Goal: Information Seeking & Learning: Learn about a topic

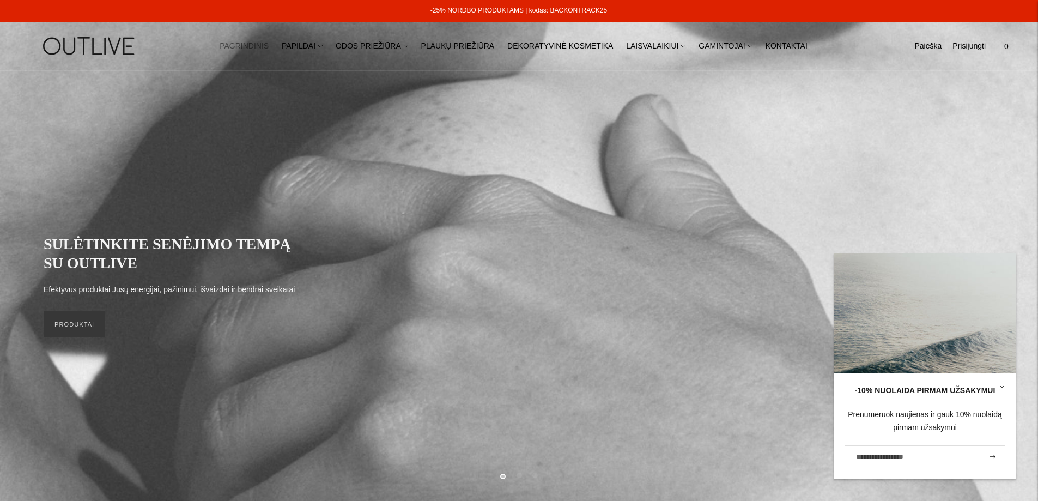
click at [329, 118] on div "SULĖTINKITE SENĖJIMO TEMPĄ SU OUTLIVE Efektyvūs produktai Jūsų energijai, pažin…" at bounding box center [519, 286] width 1038 height 430
click at [307, 46] on link "PAPILDAI" at bounding box center [302, 46] width 41 height 24
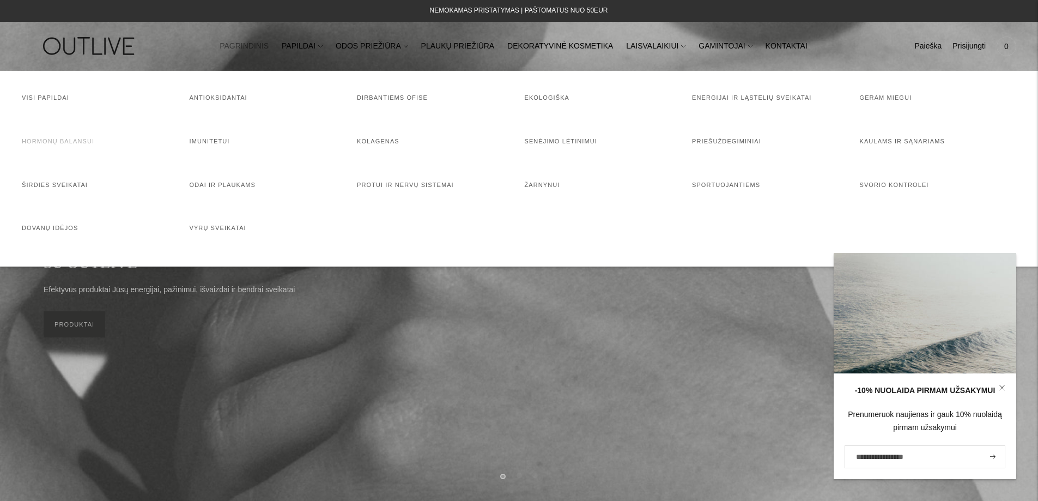
drag, startPoint x: 47, startPoint y: 144, endPoint x: 1045, endPoint y: 417, distance: 1034.8
click at [47, 143] on link "Hormonų balansui" at bounding box center [58, 141] width 72 height 7
drag, startPoint x: 67, startPoint y: 186, endPoint x: 71, endPoint y: 182, distance: 5.8
click at [67, 185] on link "Širdies sveikatai" at bounding box center [55, 184] width 66 height 7
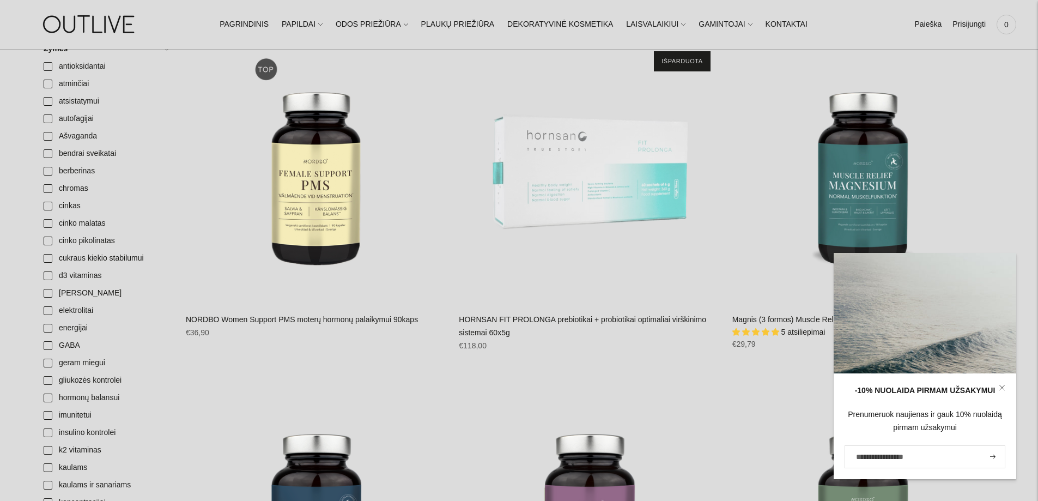
scroll to position [327, 0]
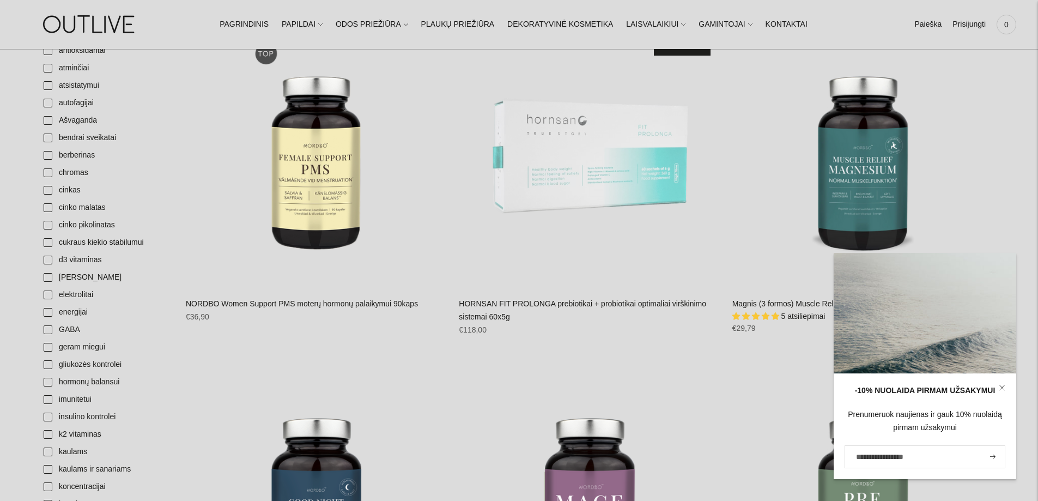
click at [692, 333] on div "Regular price €118,00 Regular price €0,00 Kaina su nuolaida €118,00 Unit price …" at bounding box center [590, 334] width 262 height 21
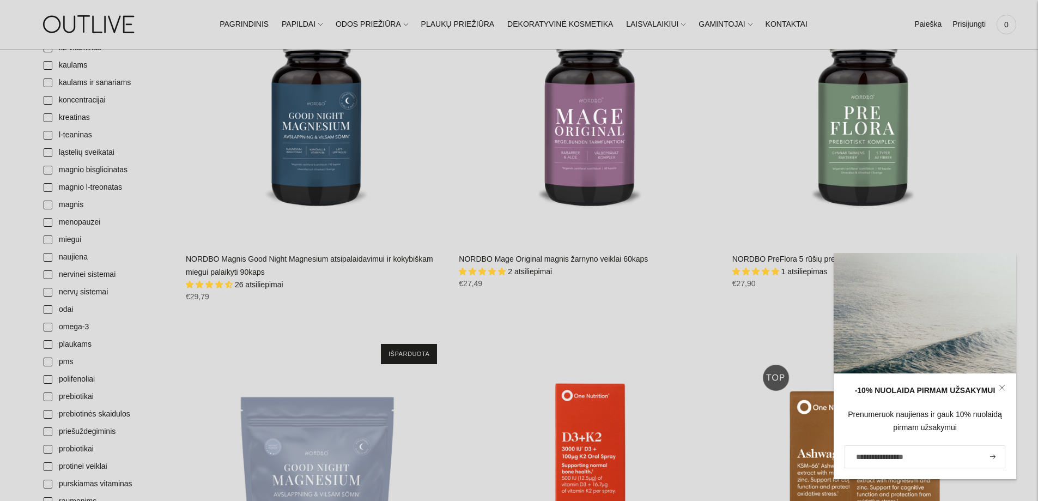
scroll to position [708, 0]
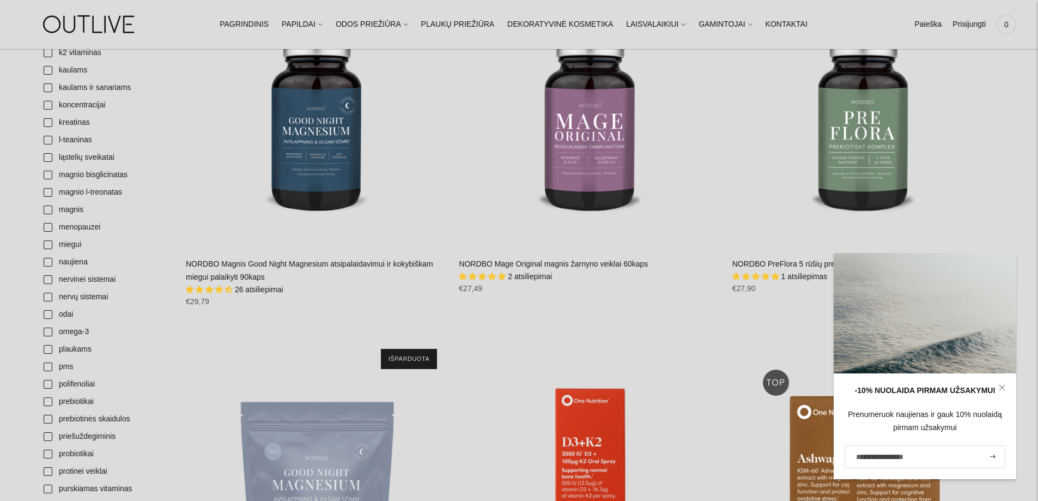
click at [1000, 386] on icon at bounding box center [1002, 387] width 7 height 7
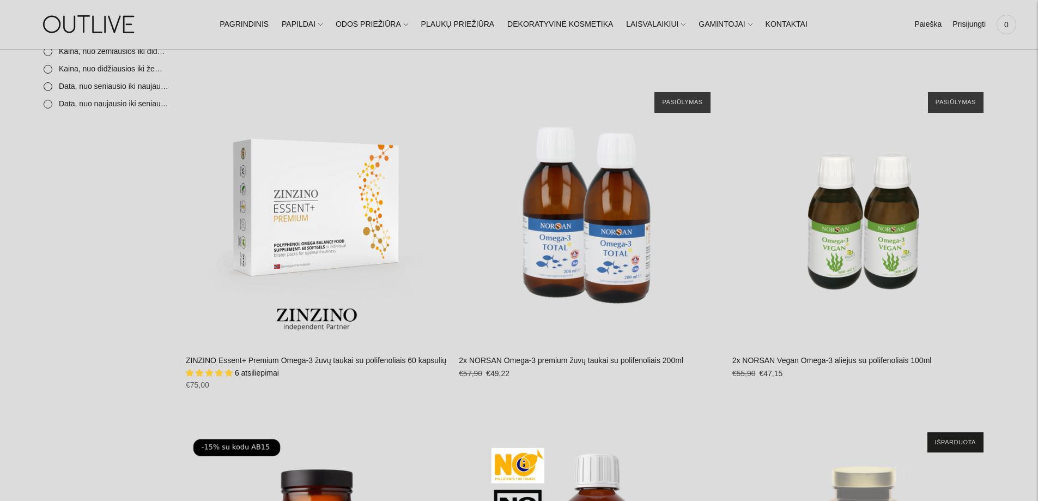
scroll to position [1689, 0]
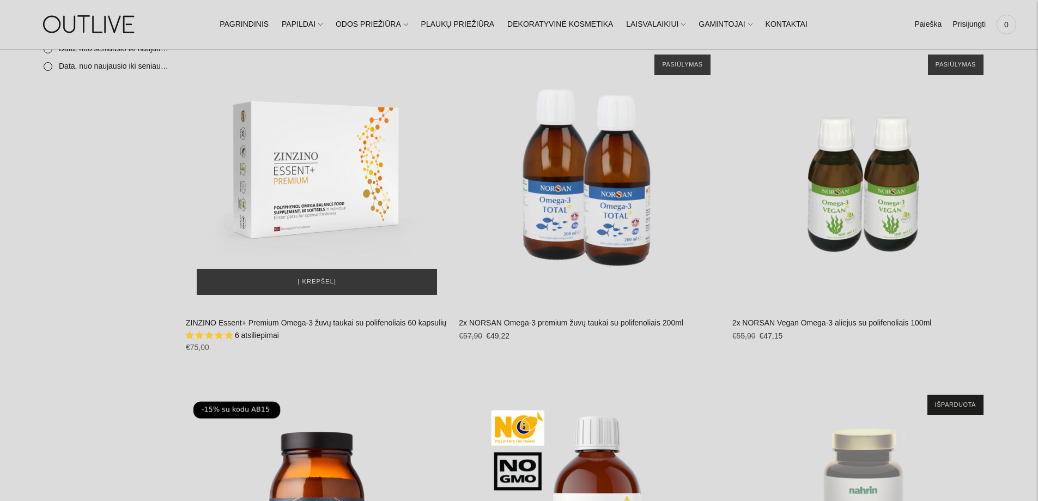
click at [301, 183] on img "ZINZINO Essent+ Premium Omega-3 žuvų taukai su polifenoliais 60 kapsulių\a" at bounding box center [317, 175] width 262 height 262
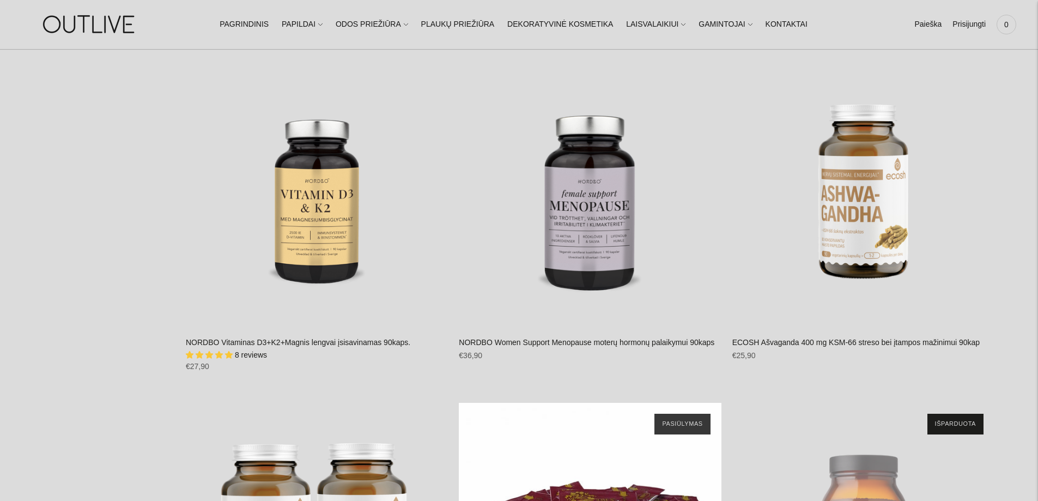
scroll to position [4086, 0]
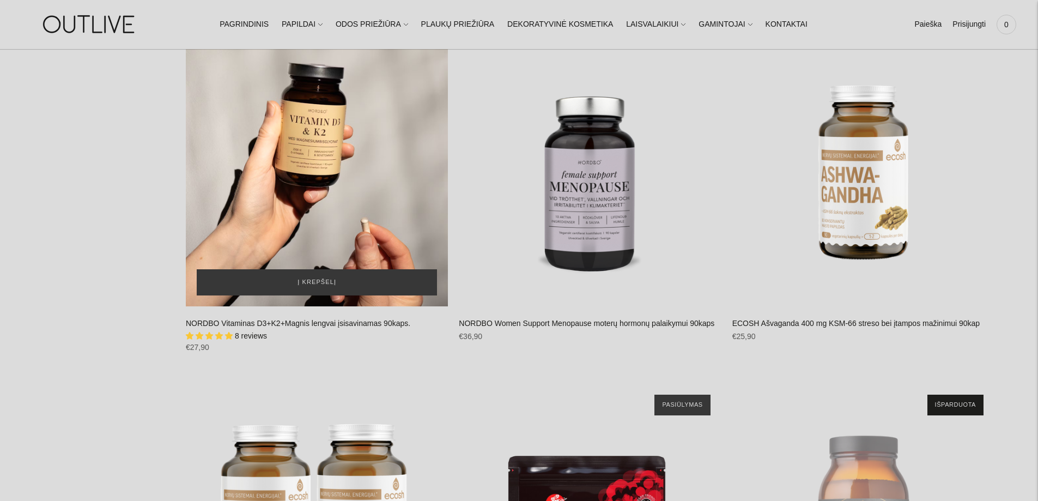
click at [342, 169] on div "NORDBO Vitaminas D3+K2+Magnis lengvai įsisavinamas 90kaps.\a" at bounding box center [317, 175] width 262 height 262
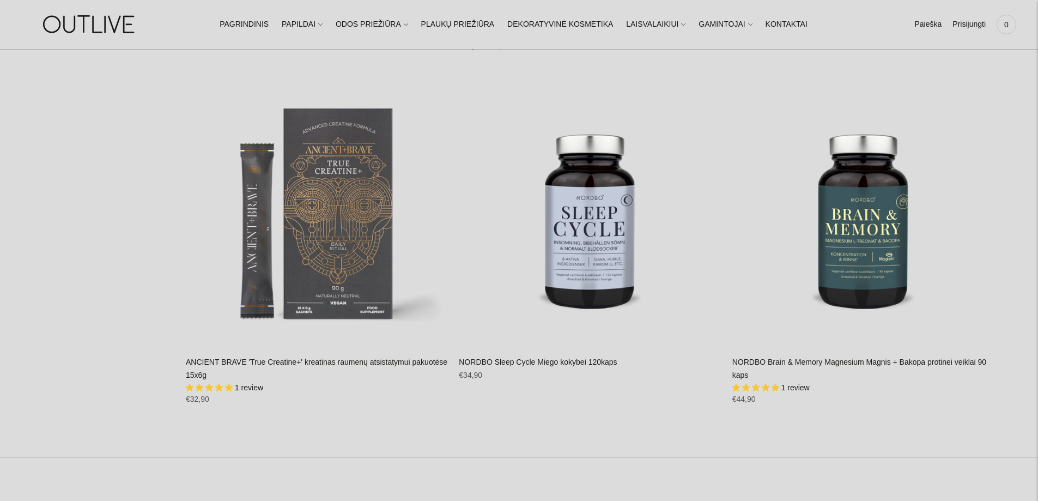
scroll to position [4740, 0]
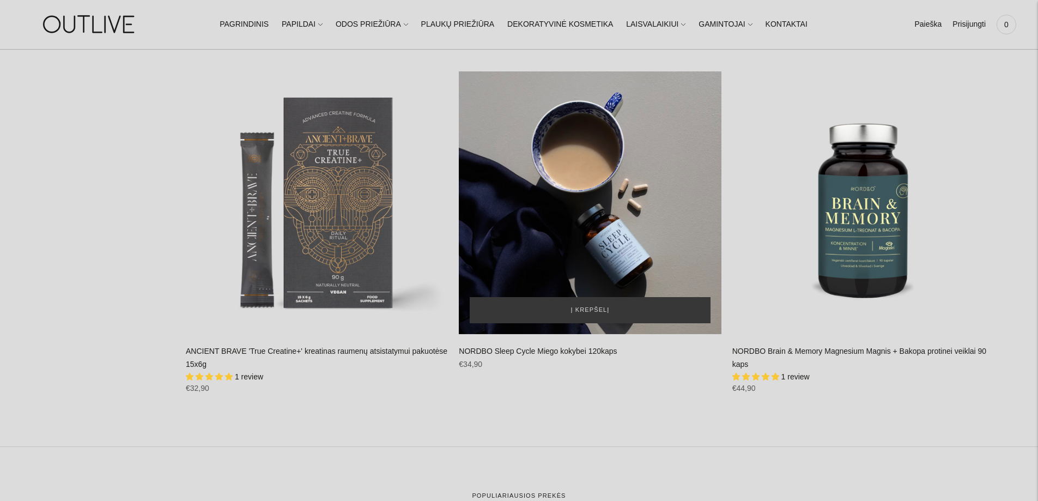
click at [603, 212] on div "NORDBO Sleep Cycle Miego kokybei 120kaps\a" at bounding box center [590, 202] width 262 height 262
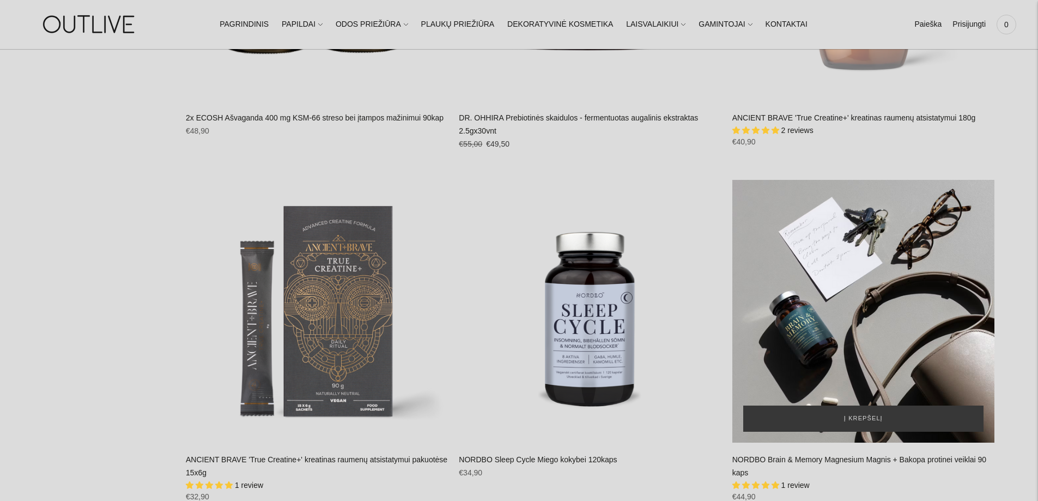
scroll to position [4631, 0]
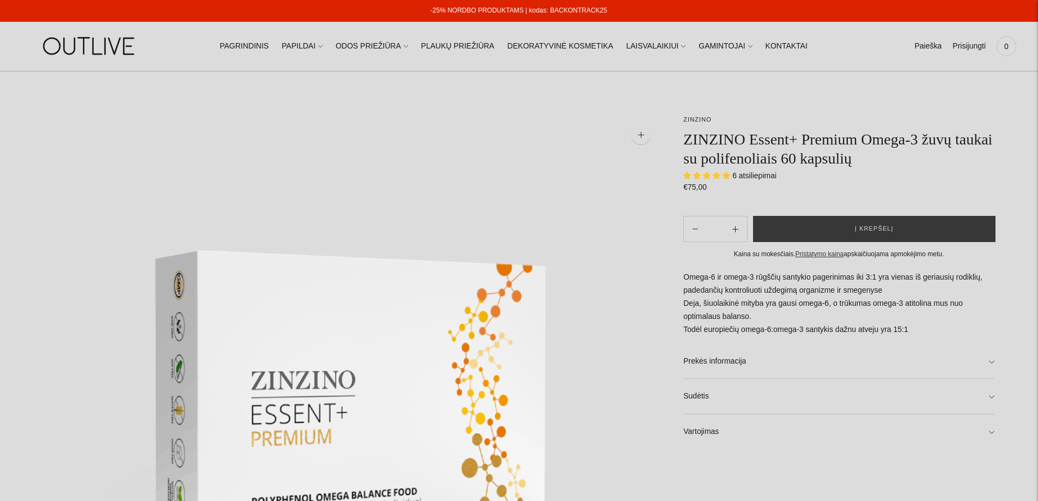
select select "**********"
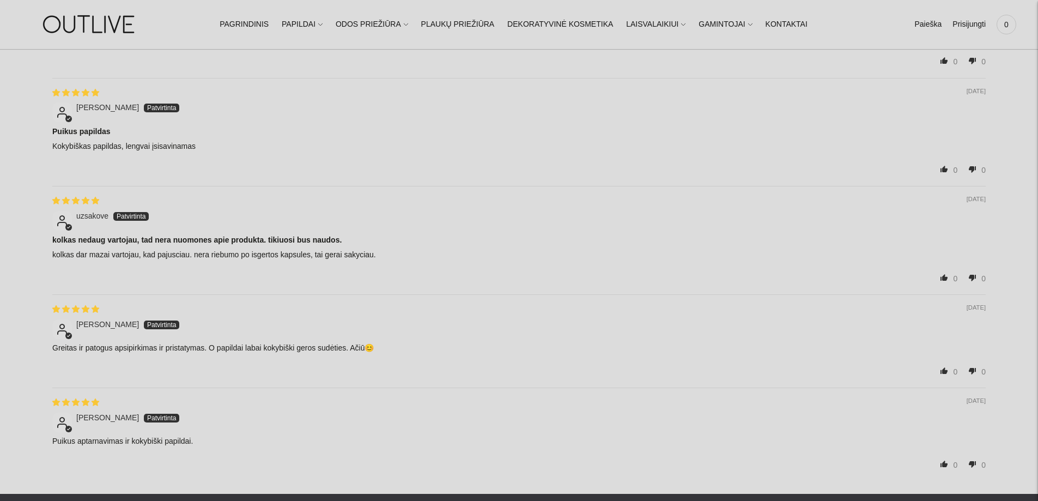
scroll to position [1580, 0]
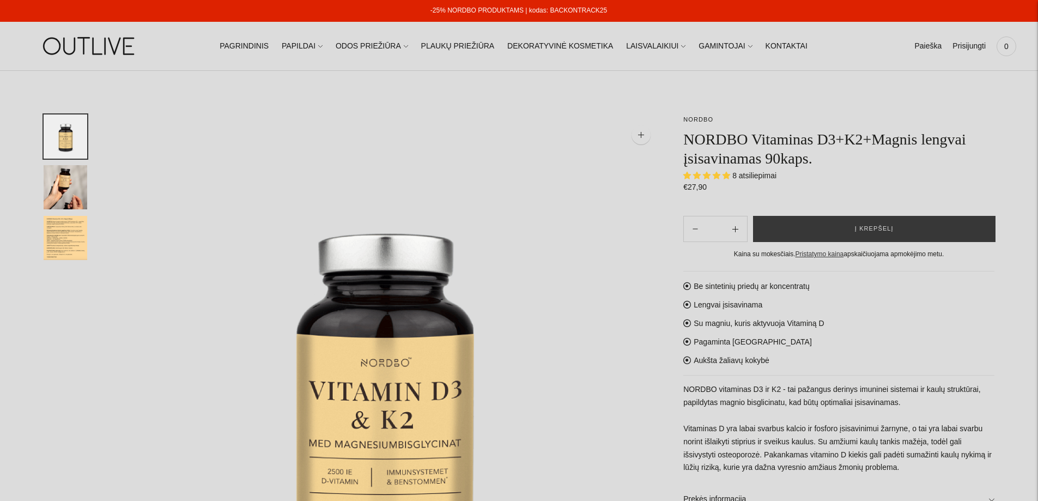
select select "**********"
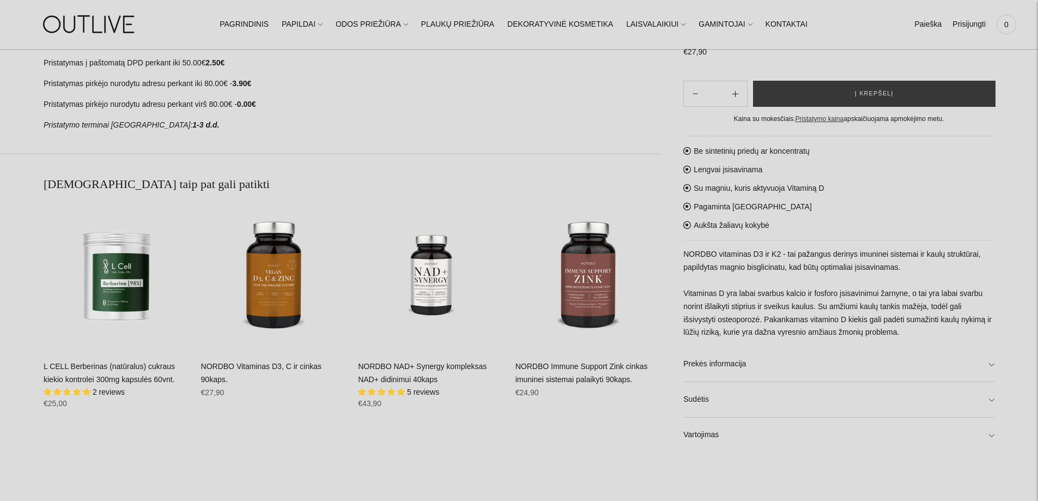
scroll to position [708, 0]
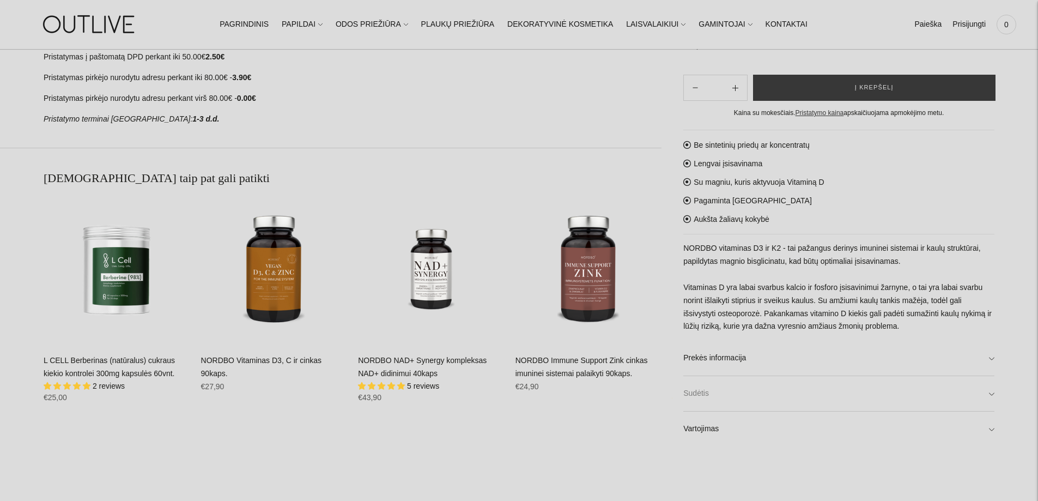
click at [989, 396] on link "Sudėtis" at bounding box center [838, 393] width 311 height 35
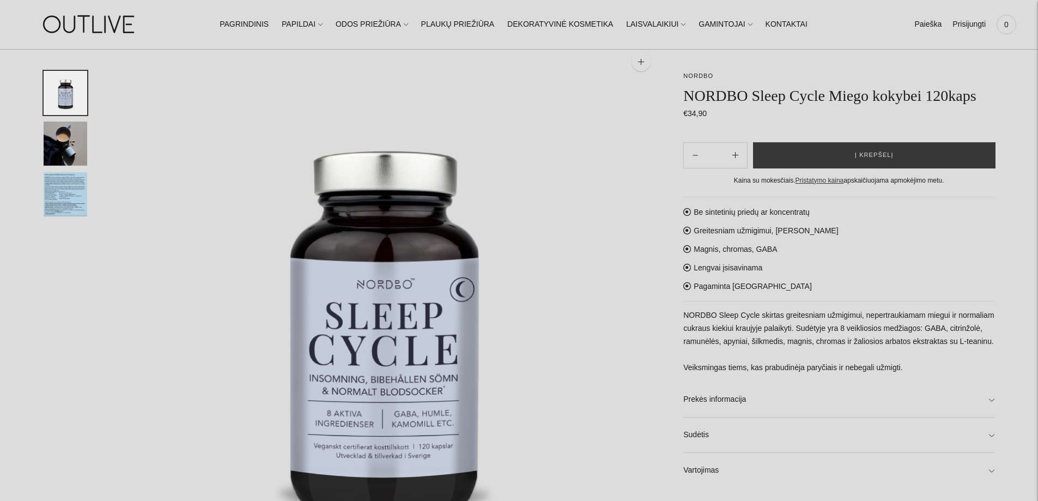
scroll to position [272, 0]
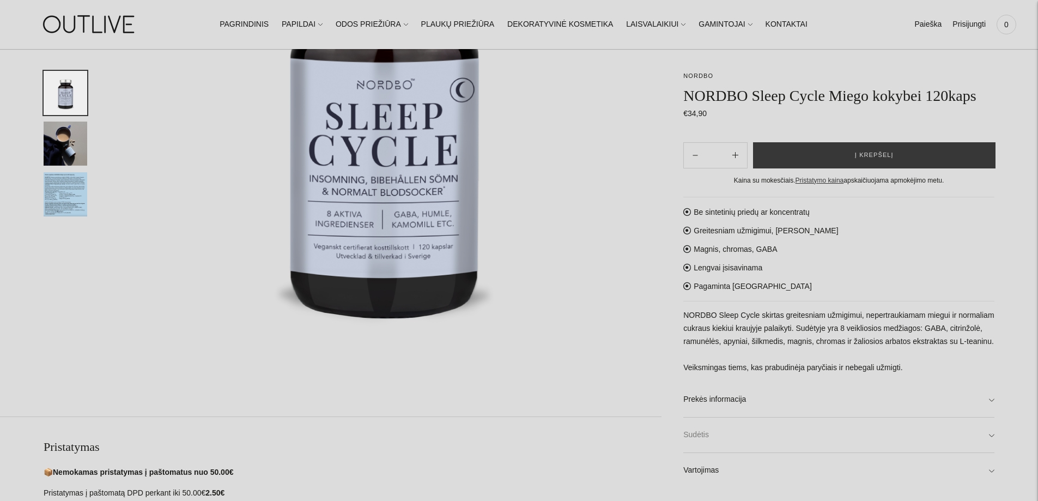
click at [987, 433] on link "Sudėtis" at bounding box center [838, 434] width 311 height 35
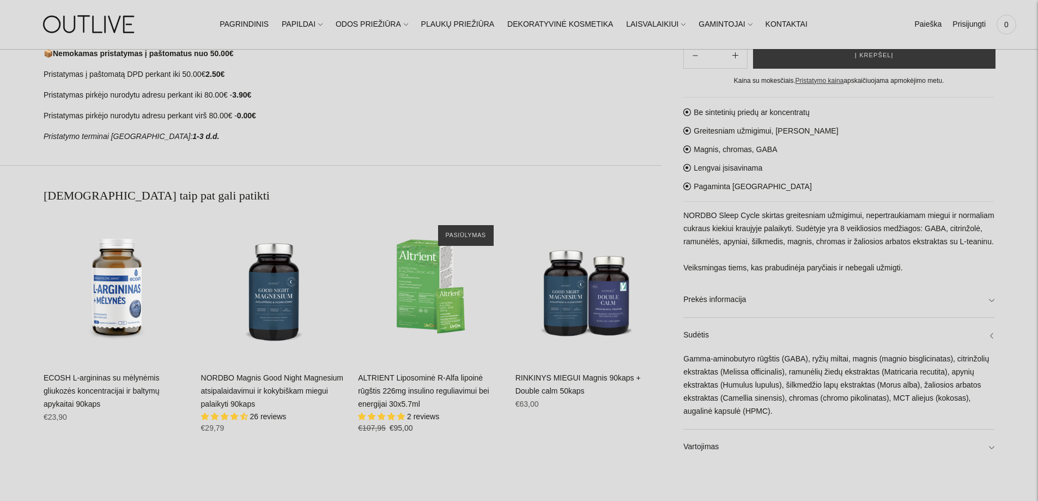
scroll to position [708, 0]
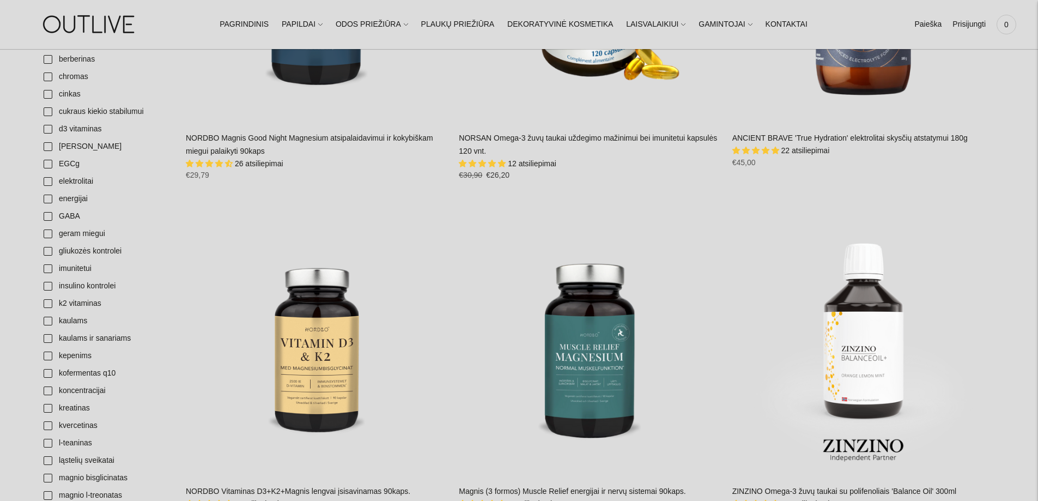
scroll to position [545, 0]
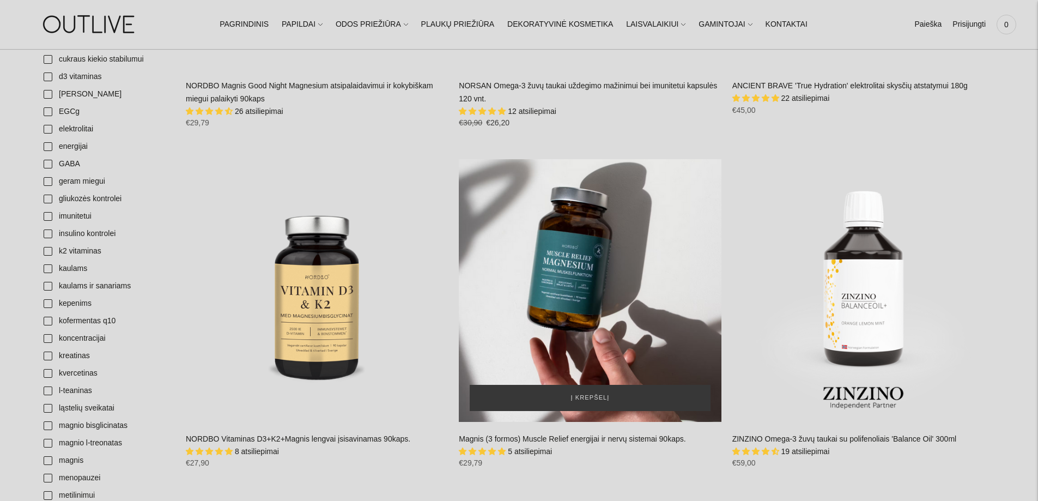
click at [569, 315] on div "Magnis (3 formos) Muscle Relief energijai ir nervų sistemai 90kaps.\a" at bounding box center [590, 290] width 262 height 262
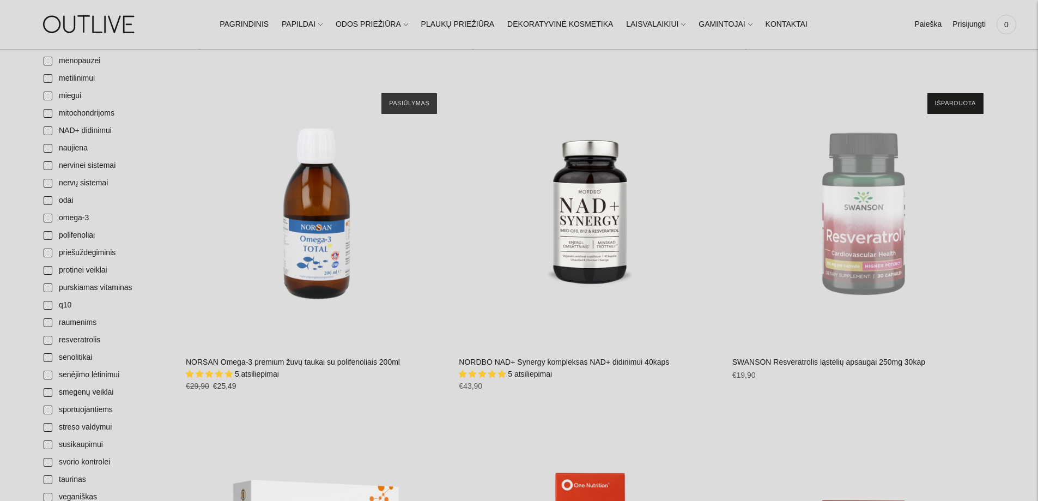
scroll to position [981, 0]
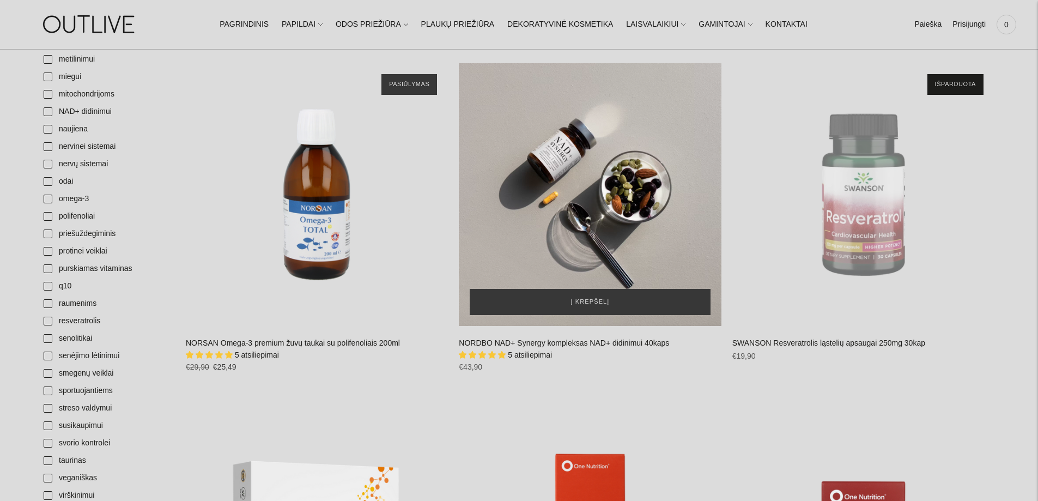
click at [580, 205] on div "NORDBO NAD+ Synergy kompleksas NAD+ didinimui 40kaps\a" at bounding box center [590, 194] width 262 height 262
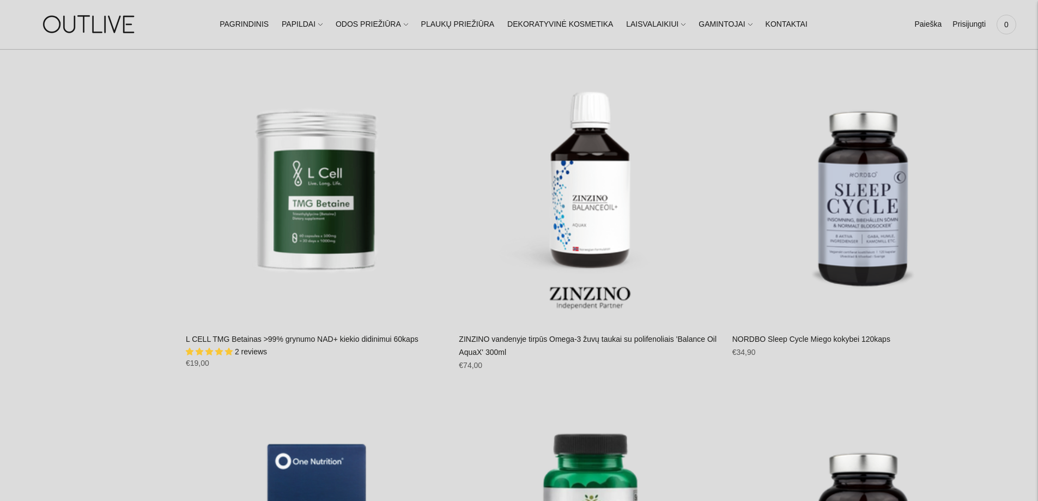
scroll to position [2887, 0]
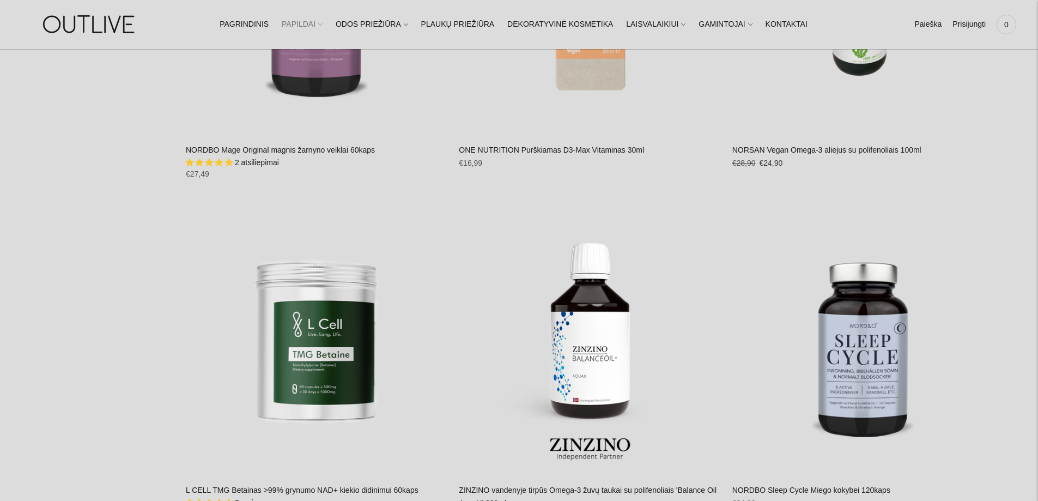
click at [311, 26] on link "PAPILDAI" at bounding box center [302, 25] width 41 height 24
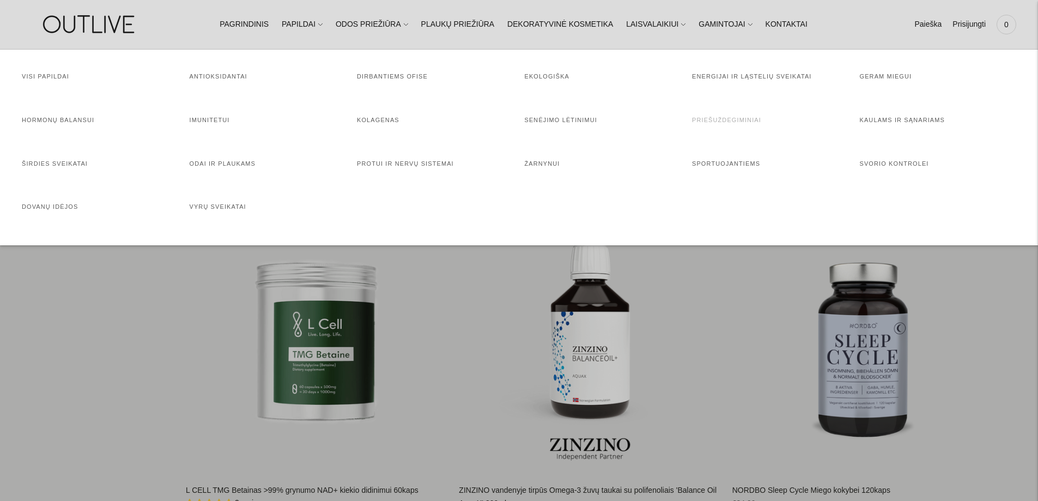
click at [732, 120] on link "Priešuždegiminiai" at bounding box center [726, 120] width 69 height 7
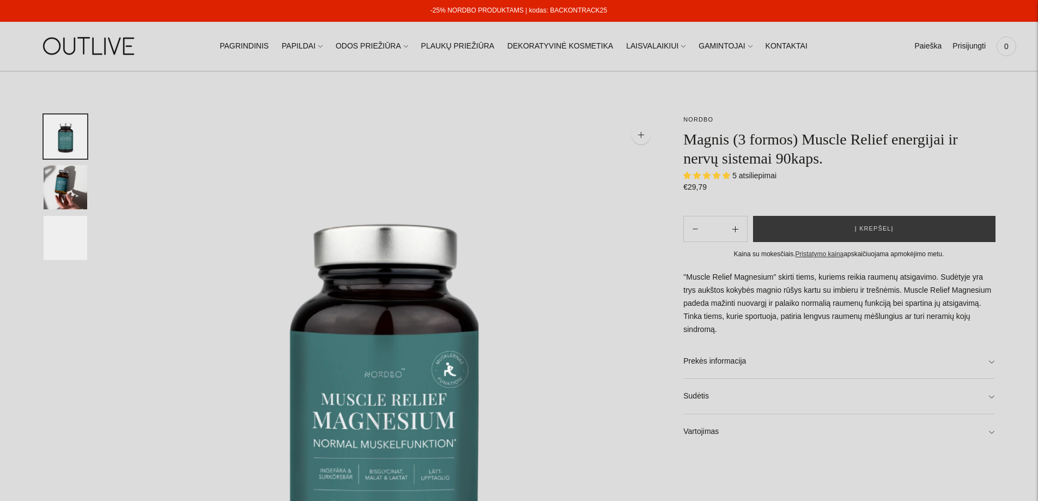
select select "**********"
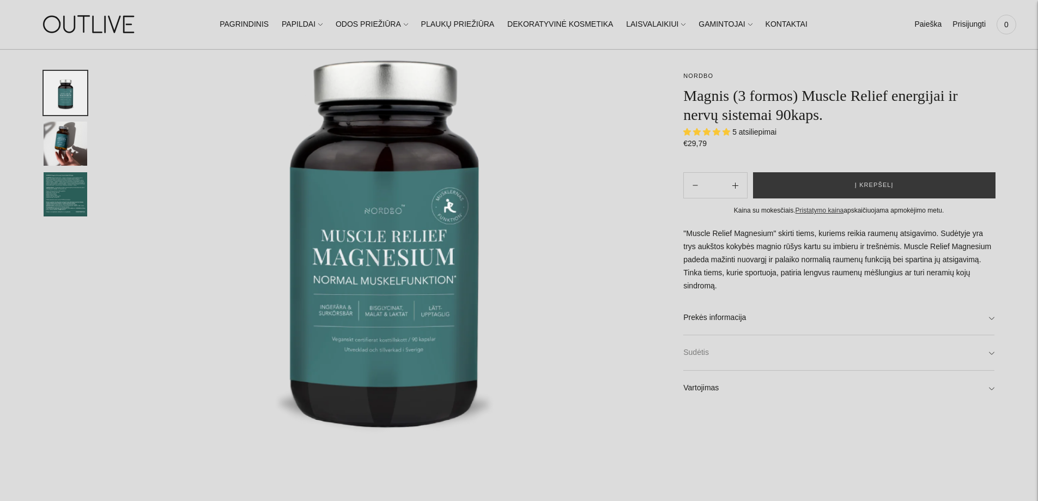
click at [987, 352] on link "Sudėtis" at bounding box center [838, 352] width 311 height 35
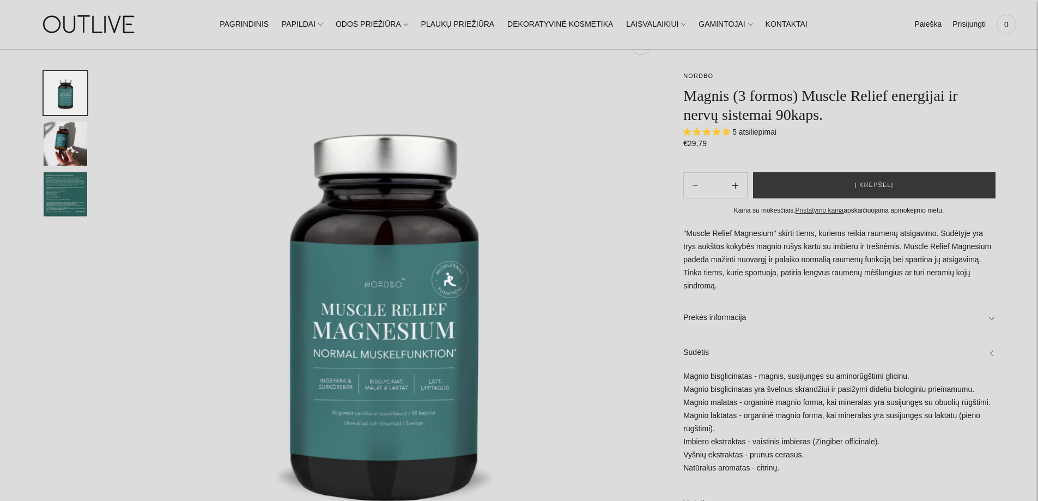
scroll to position [109, 0]
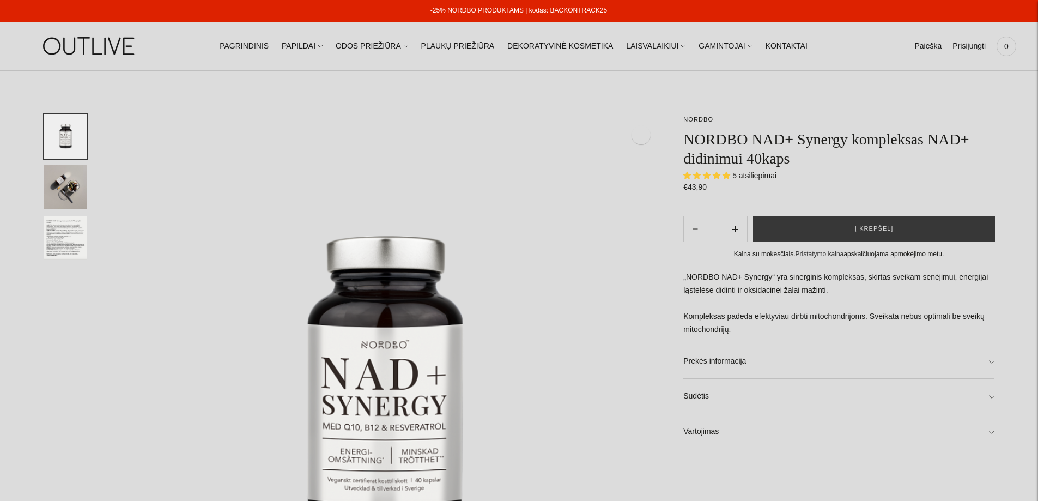
select select "**********"
click at [992, 399] on link "Sudėtis" at bounding box center [838, 396] width 311 height 35
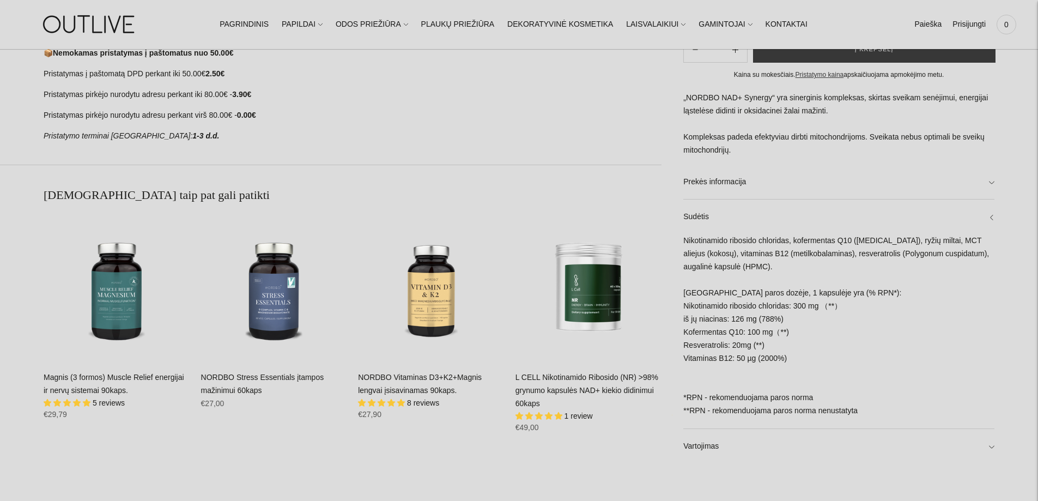
scroll to position [708, 0]
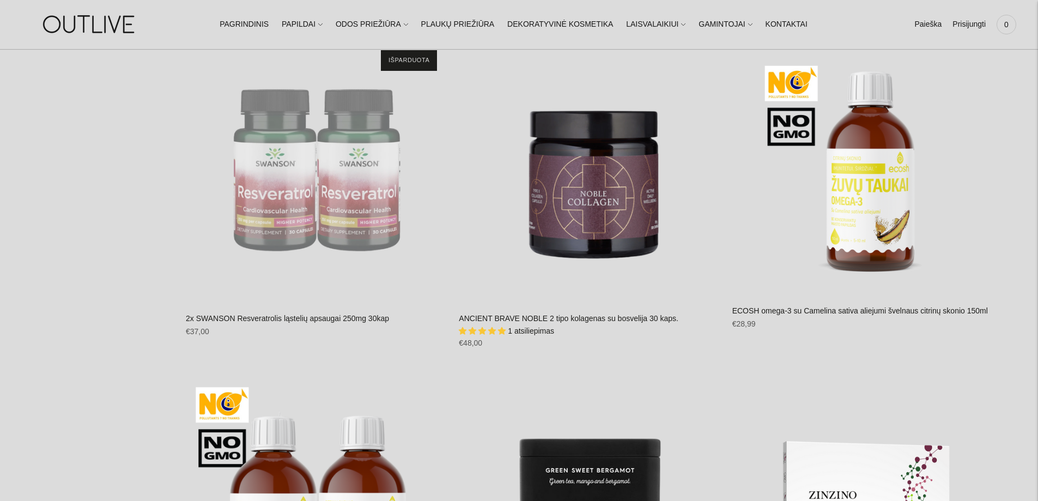
scroll to position [2397, 0]
